Goal: Communication & Community: Answer question/provide support

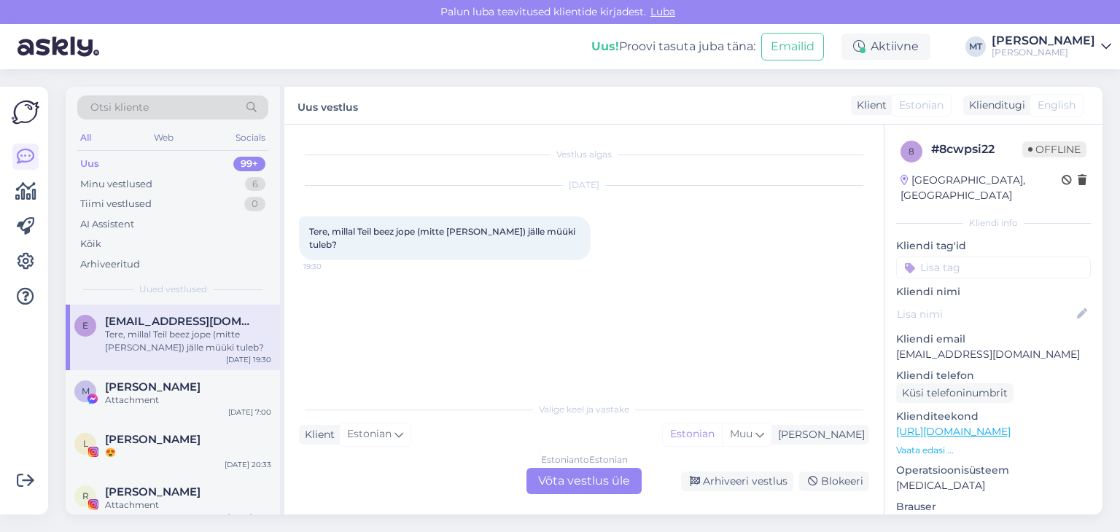
click at [457, 325] on div "Vestlus algas [DATE] Tere, millal Teil beez jope (mitte [PERSON_NAME]) jälle mü…" at bounding box center [590, 260] width 583 height 242
click at [607, 483] on div "Estonian to Estonian Võta vestlus üle" at bounding box center [583, 481] width 115 height 26
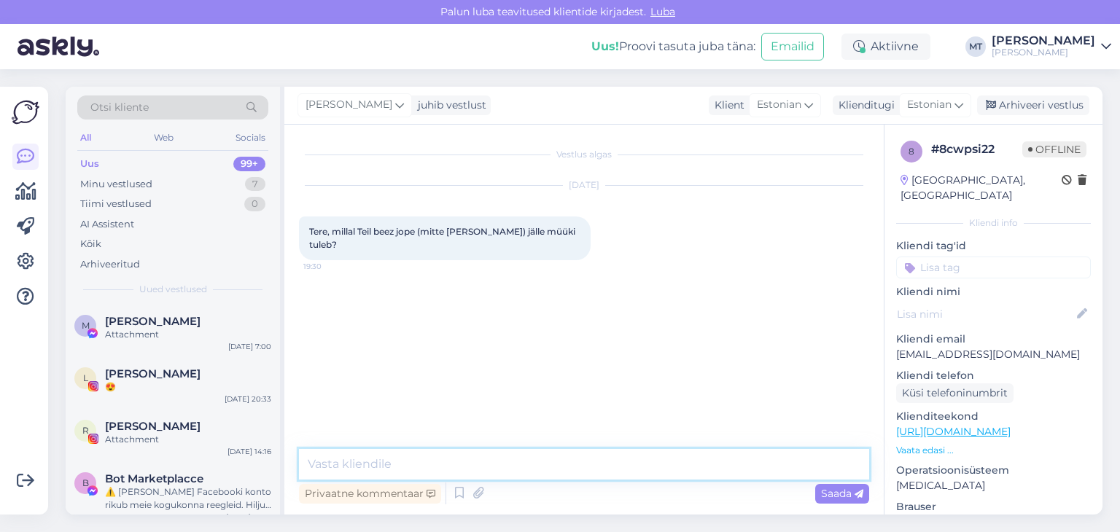
click at [490, 466] on textarea at bounding box center [584, 464] width 570 height 31
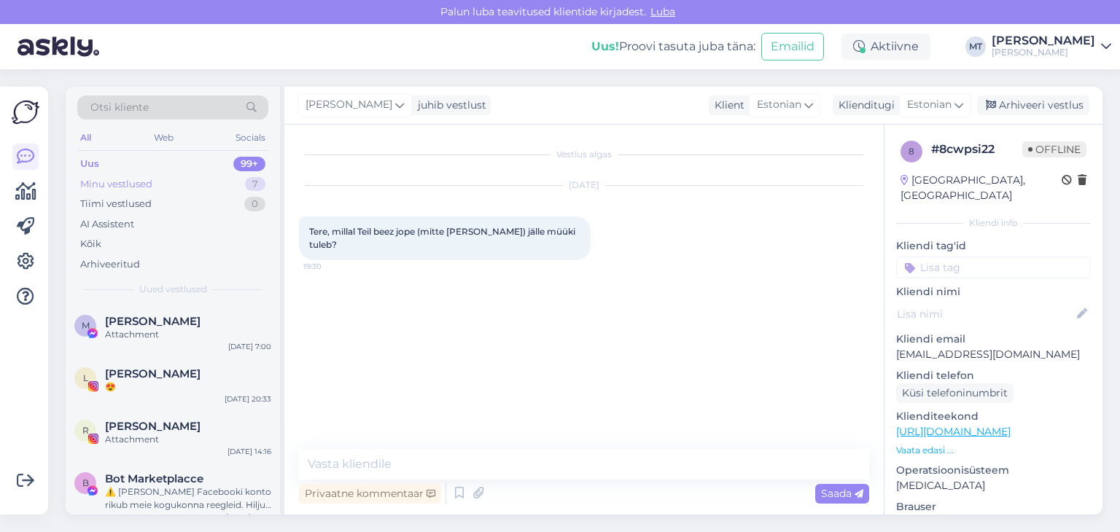
click at [133, 189] on div "Minu vestlused" at bounding box center [116, 184] width 72 height 15
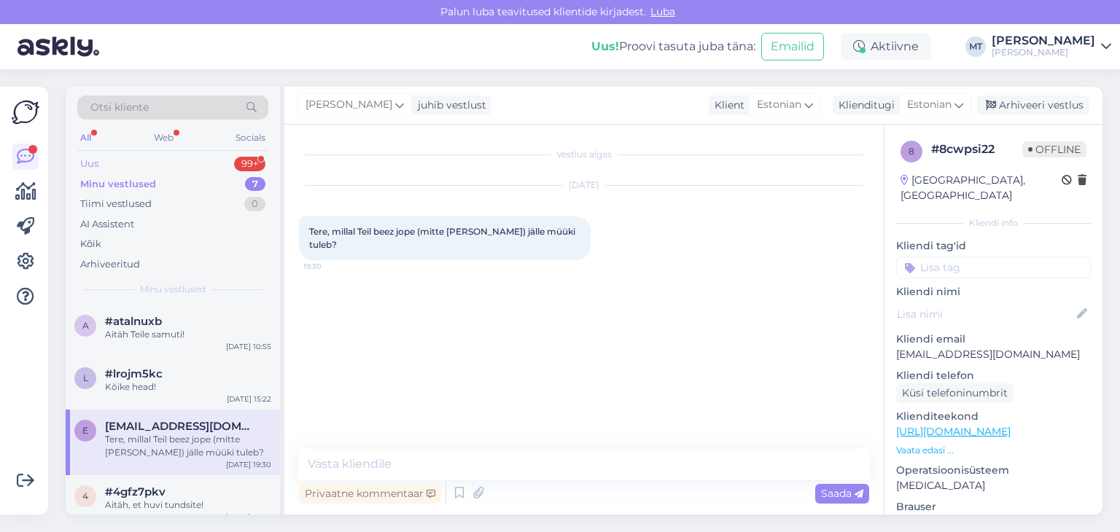
click at [114, 164] on div "Uus 99+" at bounding box center [172, 164] width 191 height 20
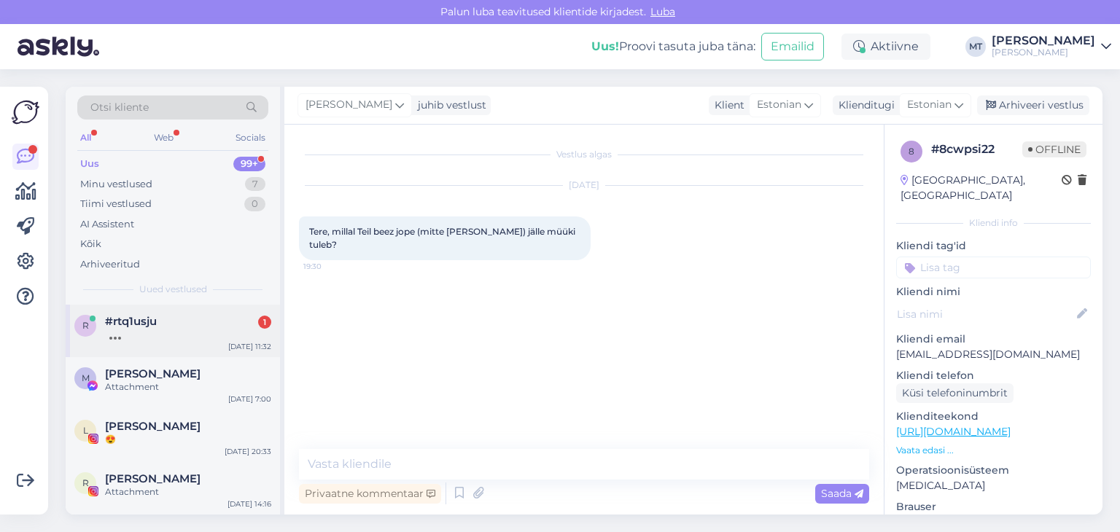
click at [131, 324] on span "#rtq1usju" at bounding box center [131, 321] width 52 height 13
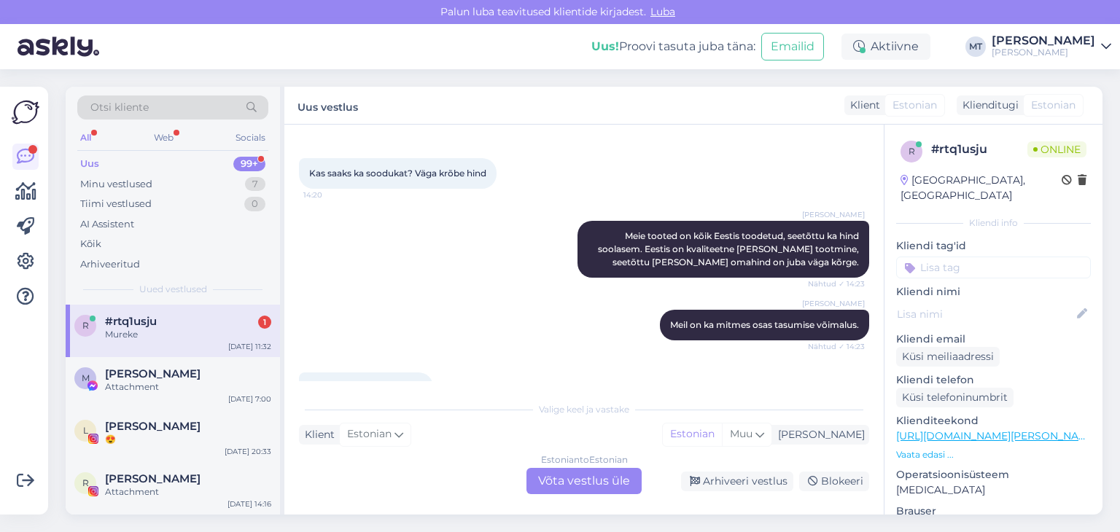
scroll to position [2076, 0]
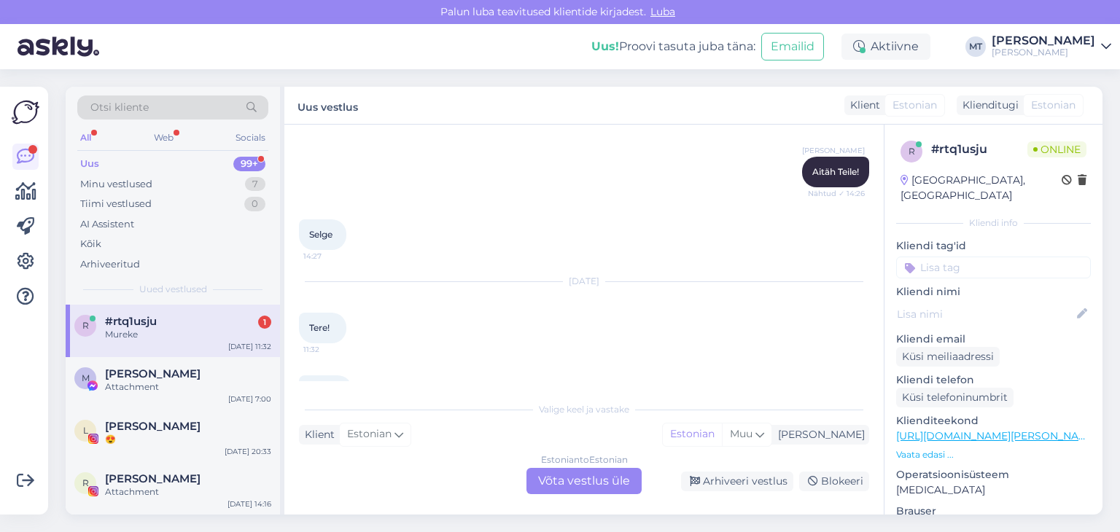
click at [569, 482] on div "Estonian to Estonian Võta vestlus üle" at bounding box center [583, 481] width 115 height 26
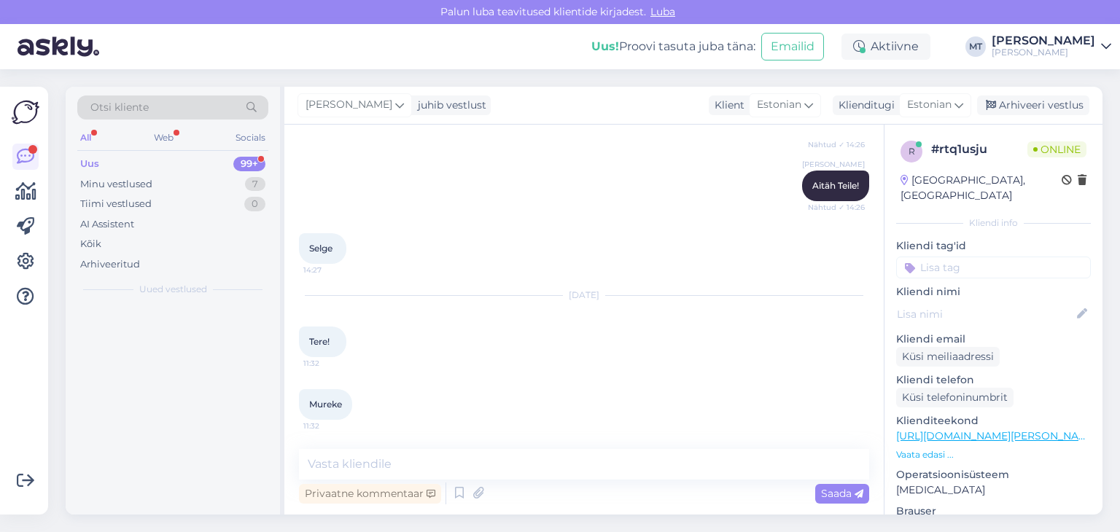
scroll to position [2022, 0]
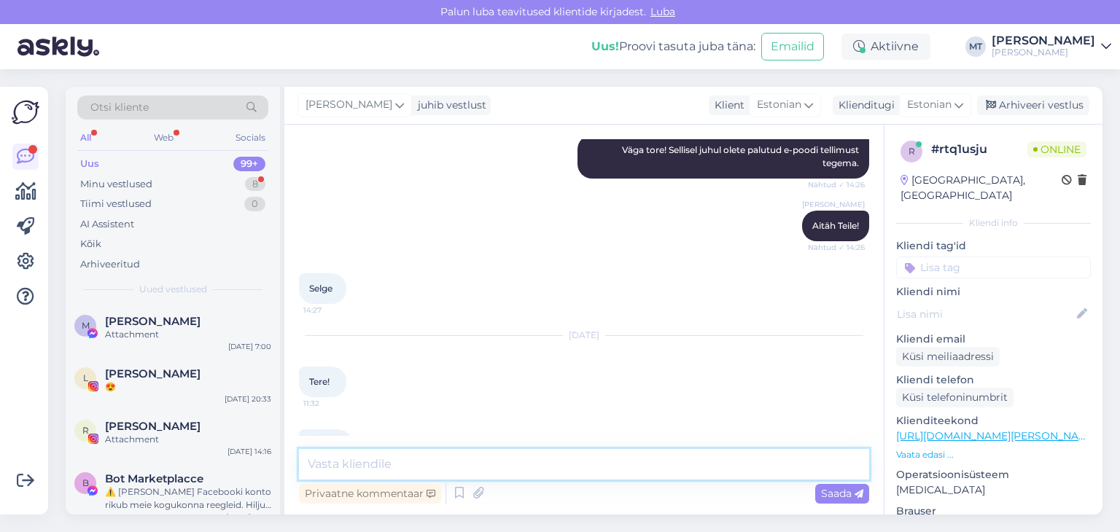
click at [461, 471] on textarea at bounding box center [584, 464] width 570 height 31
type textarea "Tere"
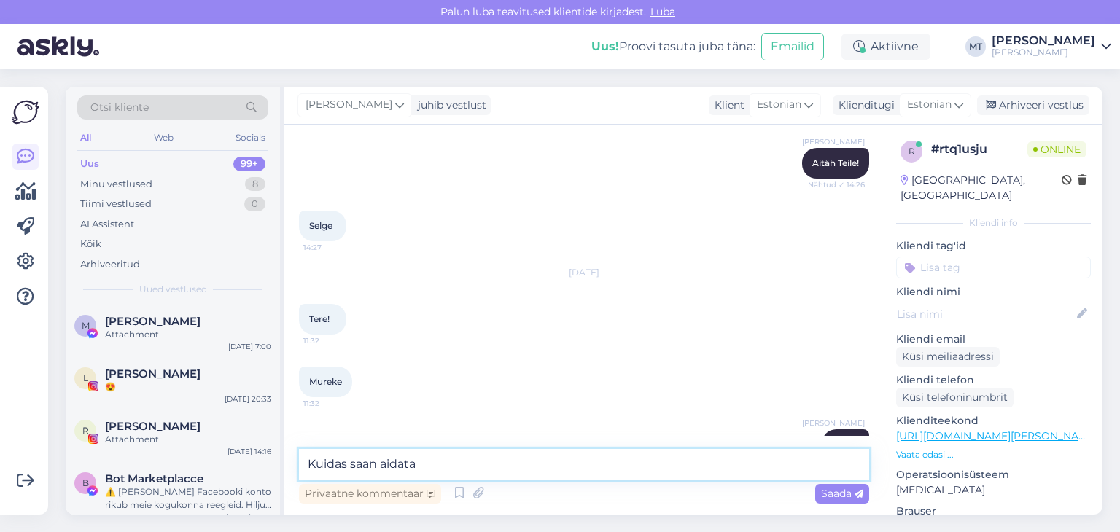
type textarea "Kuidas saan aidata?"
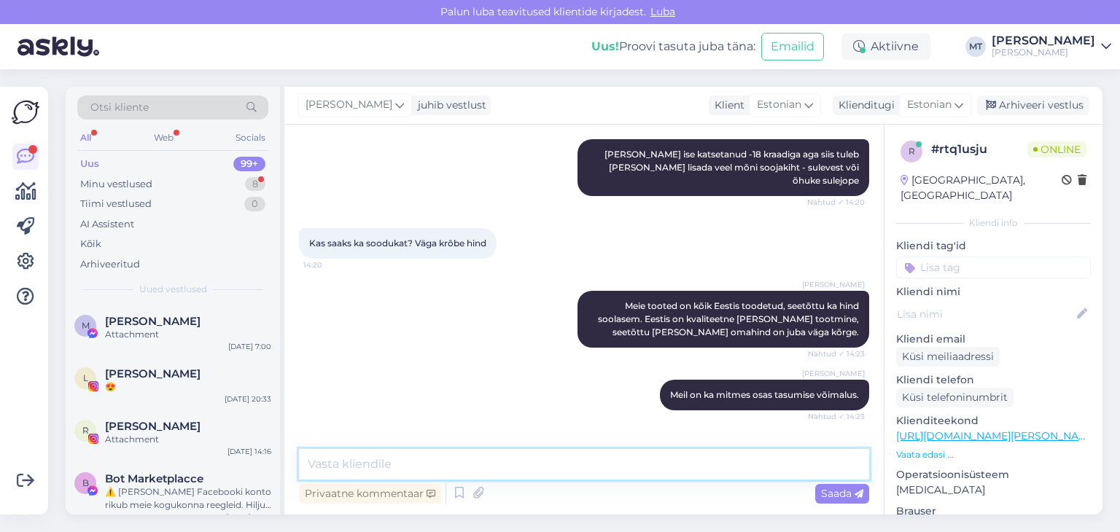
scroll to position [2211, 0]
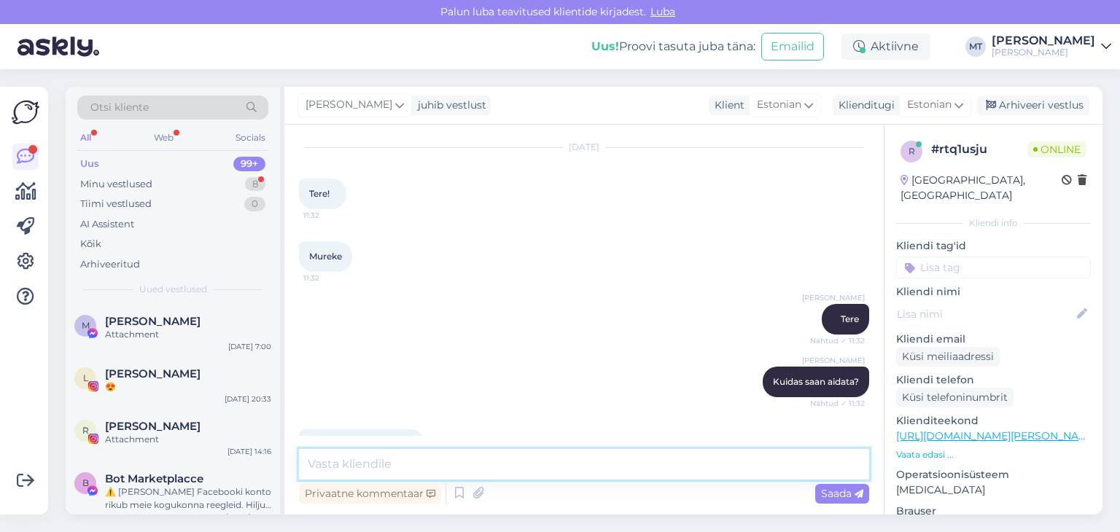
click at [414, 467] on textarea at bounding box center [584, 464] width 570 height 31
click at [414, 471] on textarea at bounding box center [584, 464] width 570 height 31
click at [405, 470] on textarea at bounding box center [584, 464] width 570 height 31
drag, startPoint x: 455, startPoint y: 463, endPoint x: 284, endPoint y: 475, distance: 171.1
click at [284, 475] on div "Vestlus algas [DATE] Tere! 14:10 Mis on xxs mõõdud? 14:11 [PERSON_NAME] Tere! A…" at bounding box center [583, 320] width 599 height 390
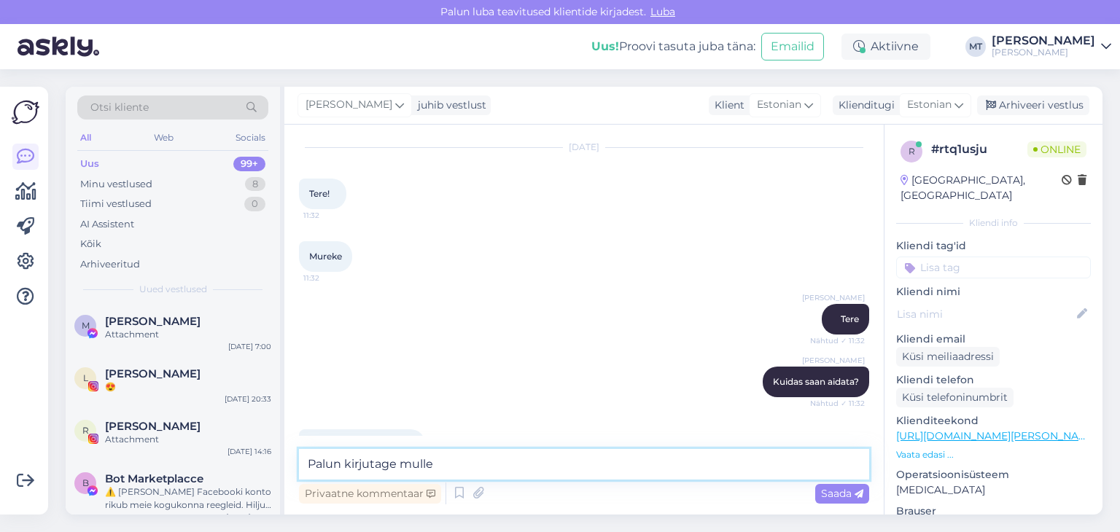
click at [482, 464] on textarea "Palun kirjutage mulle" at bounding box center [584, 464] width 570 height 31
click at [446, 464] on textarea "Palun kirjutage mulle emailile" at bounding box center [584, 464] width 570 height 31
click at [400, 463] on textarea "Palun kirjutage mulle emailile" at bounding box center [584, 464] width 570 height 31
click at [557, 464] on textarea "Palun kirjutage vahetamise soovist mulle emailile" at bounding box center [584, 464] width 570 height 31
click at [614, 463] on textarea "Palun kirjutage vahetamise soovist mulle e-mailile" at bounding box center [584, 464] width 570 height 31
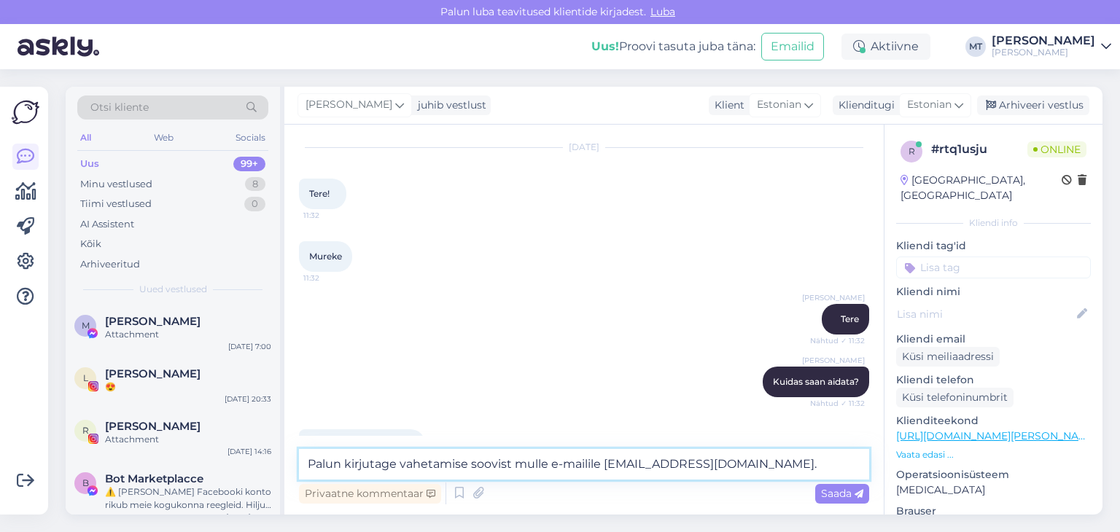
click at [308, 464] on textarea "Palun kirjutage vahetamise soovist mulle e-mailile [EMAIL_ADDRESS][DOMAIN_NAME]." at bounding box center [584, 464] width 570 height 31
type textarea "Millal jaki tellisite? Palun kirjutage vahetamise soovist mulle e-mailile [EMAI…"
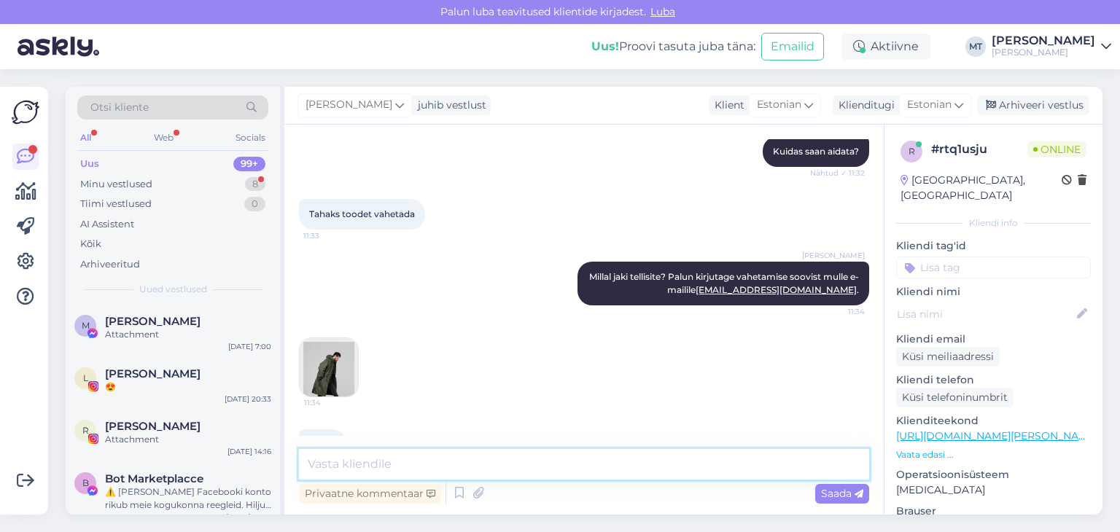
scroll to position [2440, 0]
click at [370, 462] on textarea at bounding box center [584, 464] width 570 height 31
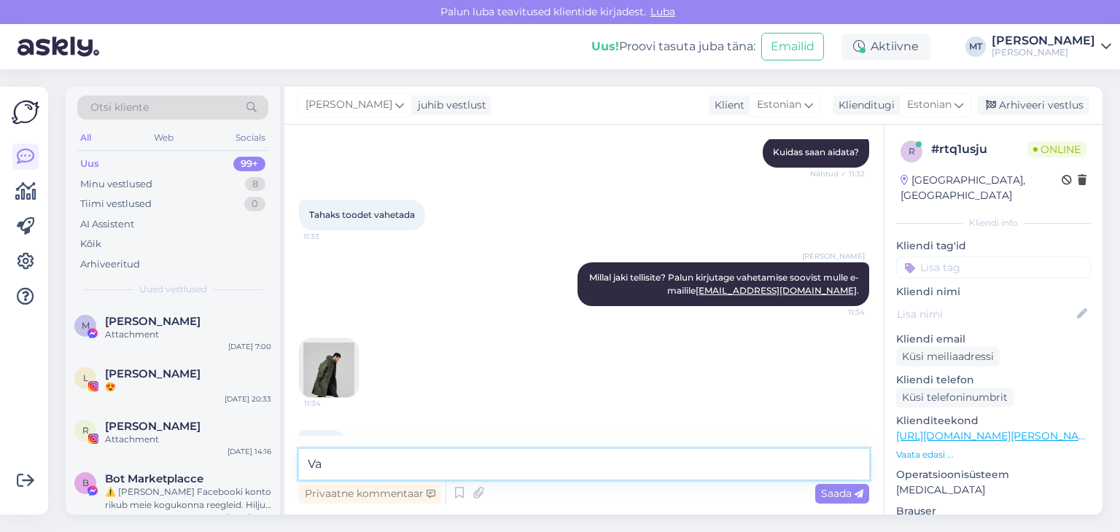
type textarea "V"
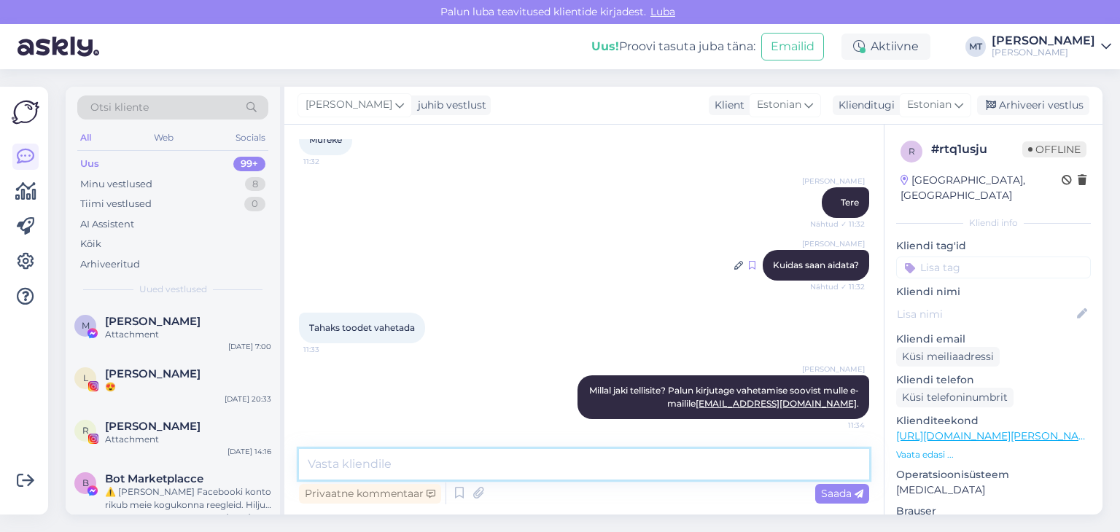
scroll to position [2076, 0]
